Goal: Check status: Check status

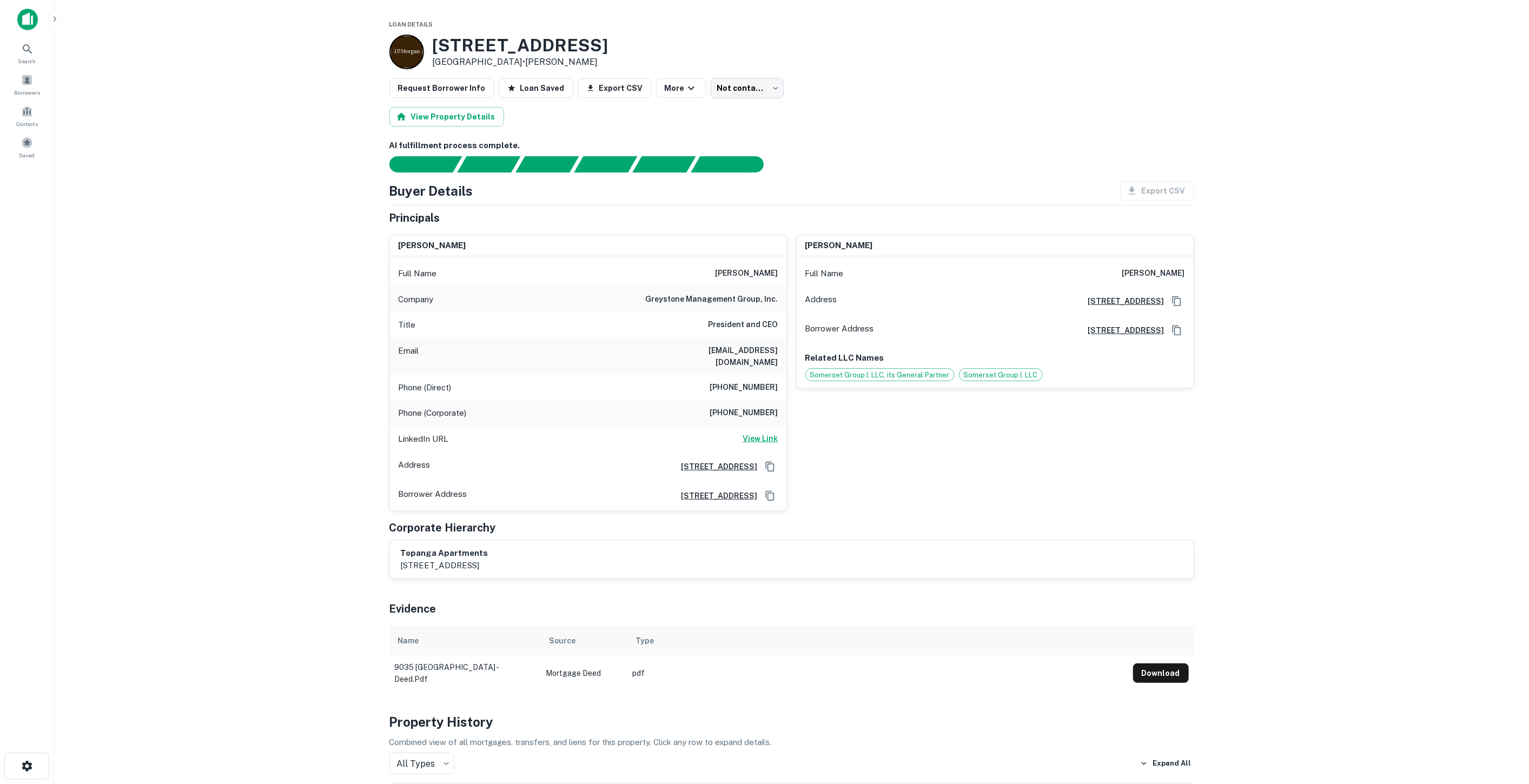
click at [754, 432] on h6 "View Link" at bounding box center [760, 438] width 35 height 12
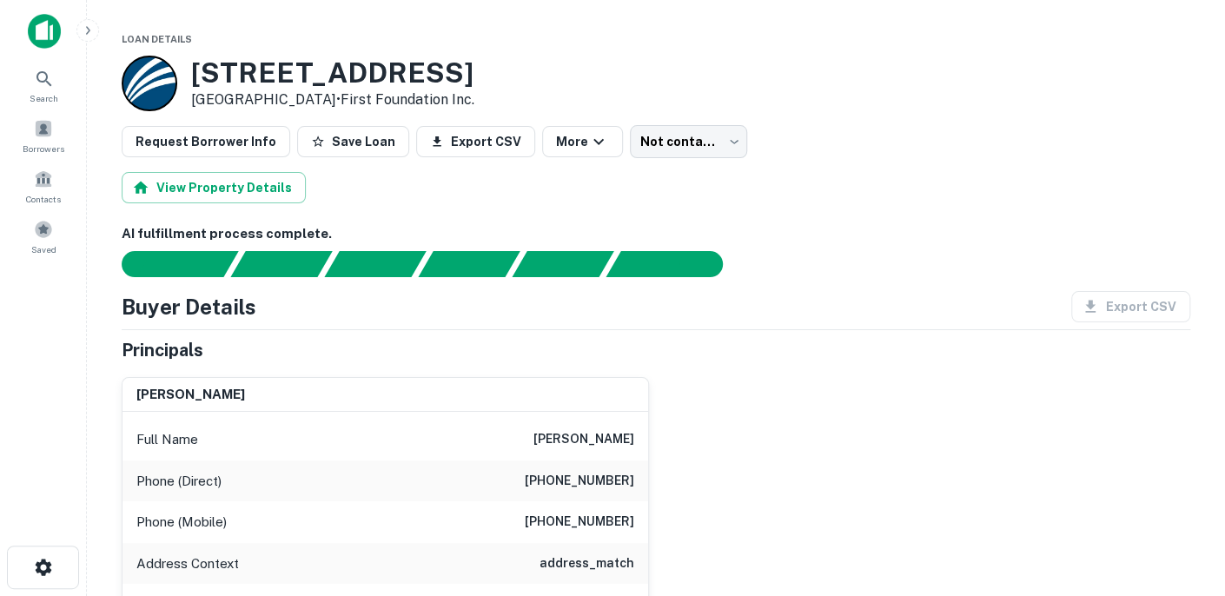
click at [617, 438] on h6 "jules andrew marine" at bounding box center [584, 439] width 101 height 21
click at [616, 438] on h6 "jules andrew marine" at bounding box center [584, 439] width 101 height 21
copy h6 "jules andrew marine"
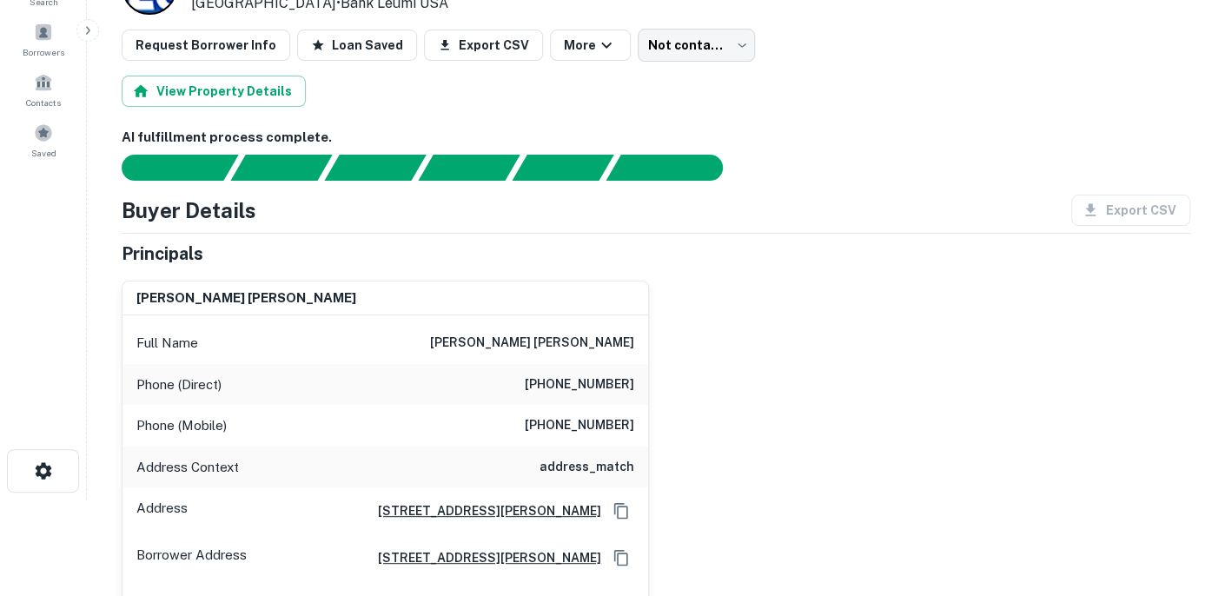
scroll to position [193, 0]
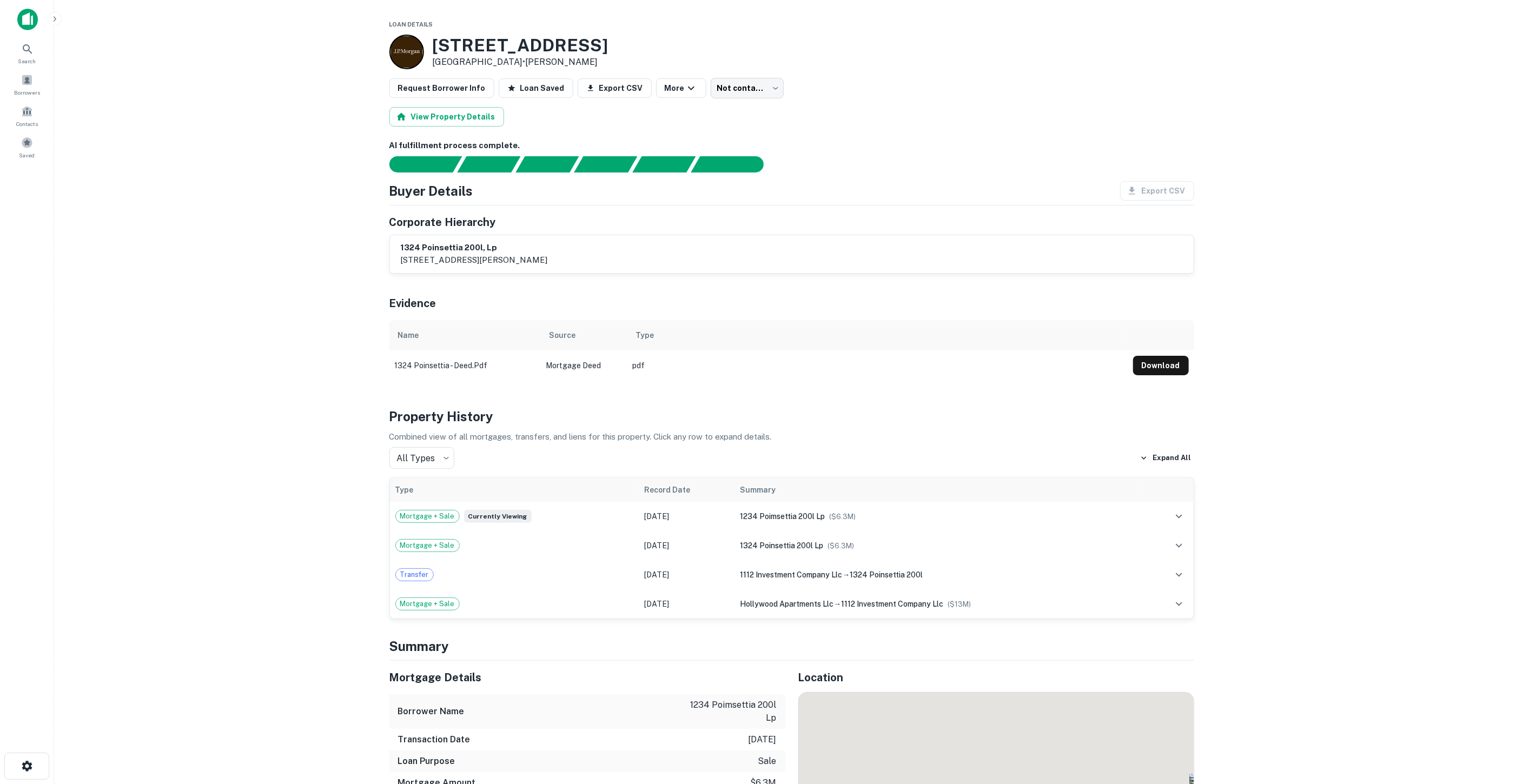
drag, startPoint x: 0, startPoint y: 0, endPoint x: 1233, endPoint y: 235, distance: 1255.2
click at [1233, 235] on main "Loan Details 1324 N Poinsettia Pl Los Angeles, CA 90046 • J.p. Morgan Request B…" at bounding box center [792, 392] width 1475 height 784
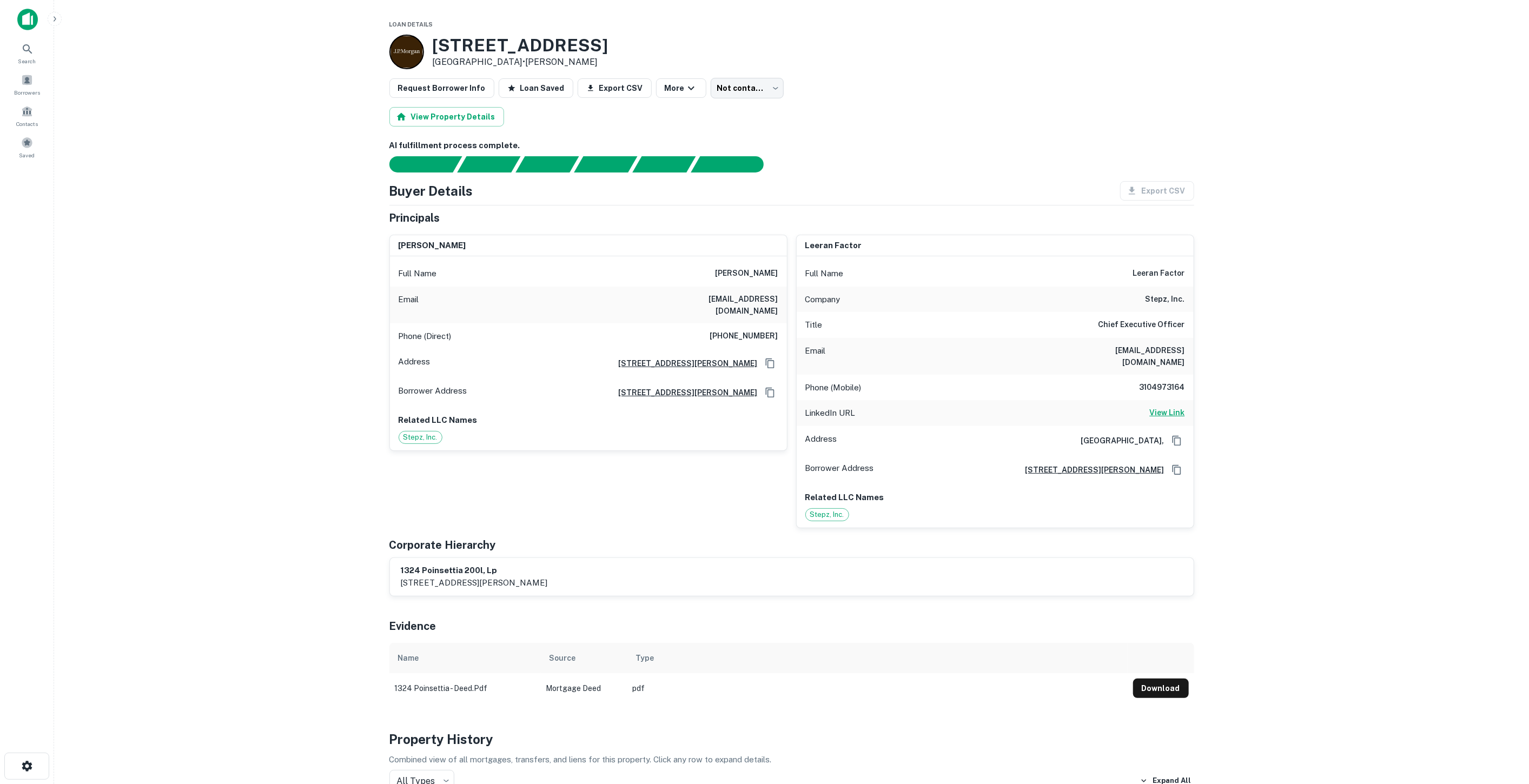
click at [1171, 407] on h6 "View Link" at bounding box center [1167, 413] width 35 height 12
